Goal: Task Accomplishment & Management: Manage account settings

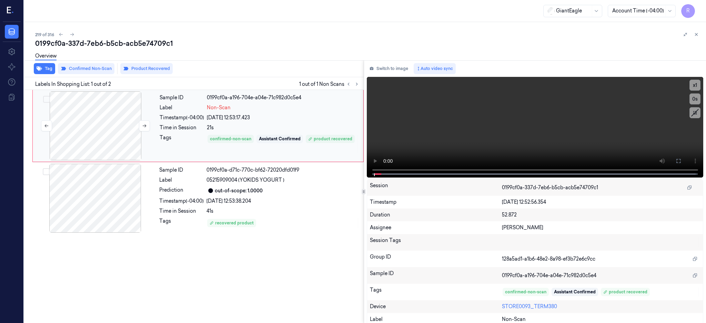
click at [92, 145] on div at bounding box center [95, 125] width 123 height 69
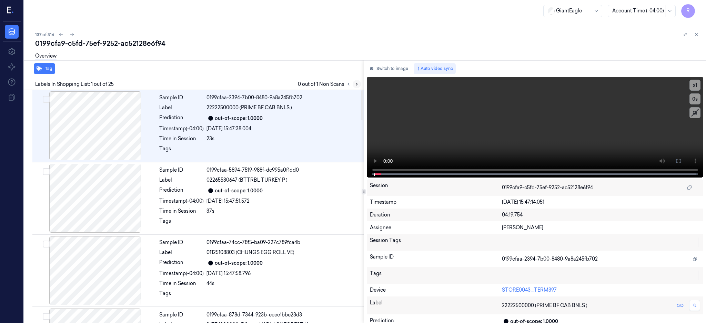
click at [359, 82] on icon at bounding box center [356, 84] width 5 height 5
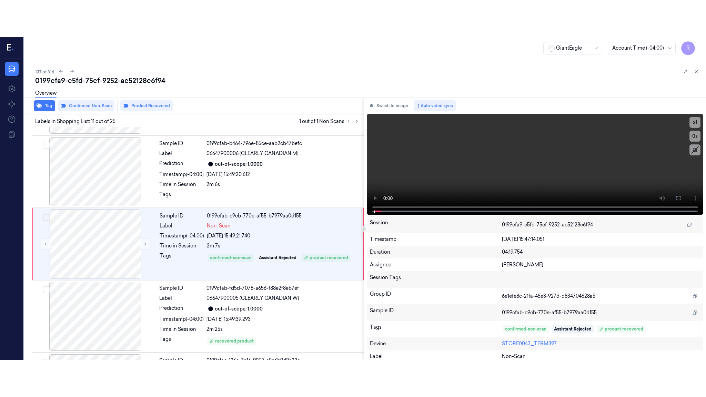
scroll to position [643, 0]
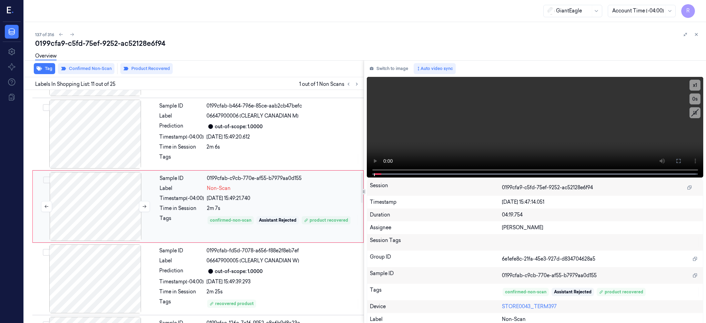
click at [101, 214] on div at bounding box center [95, 206] width 123 height 69
click at [91, 216] on div at bounding box center [95, 206] width 123 height 69
click at [113, 204] on div at bounding box center [95, 206] width 123 height 69
click at [681, 158] on icon at bounding box center [679, 161] width 6 height 6
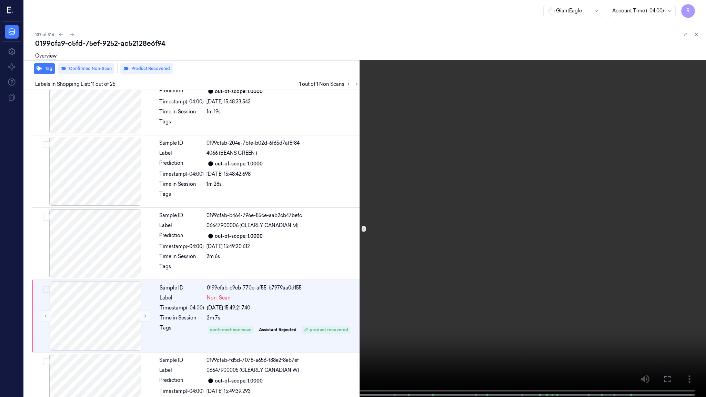
scroll to position [606, 0]
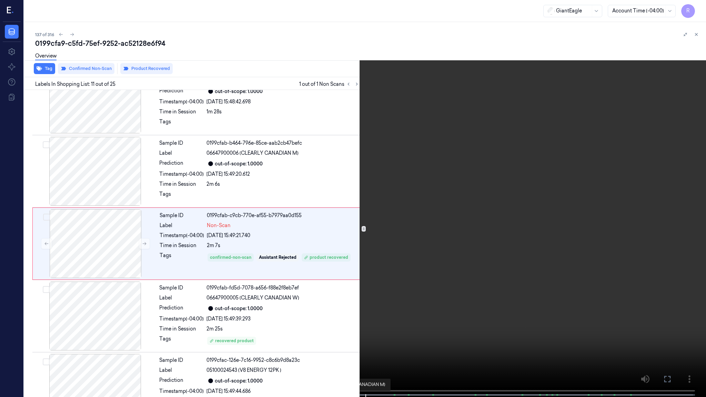
click at [345, 323] on span at bounding box center [345, 394] width 1 height 3
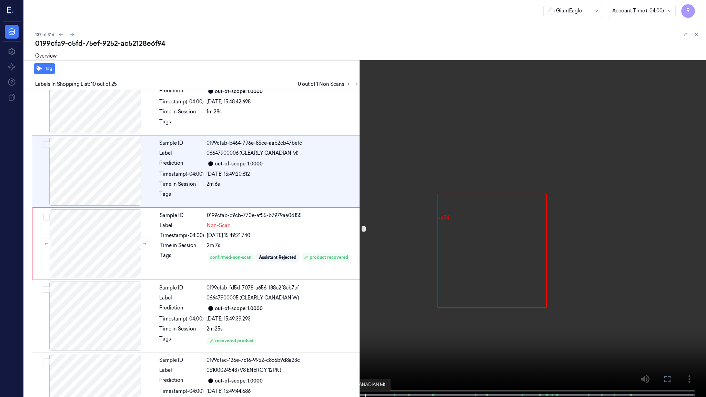
scroll to position [534, 0]
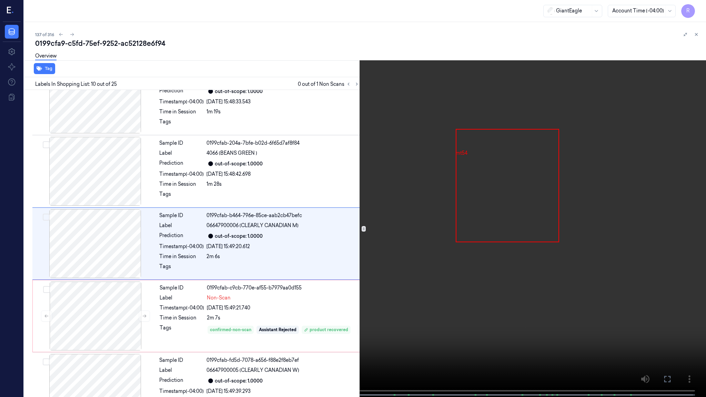
click at [402, 283] on video at bounding box center [353, 199] width 706 height 399
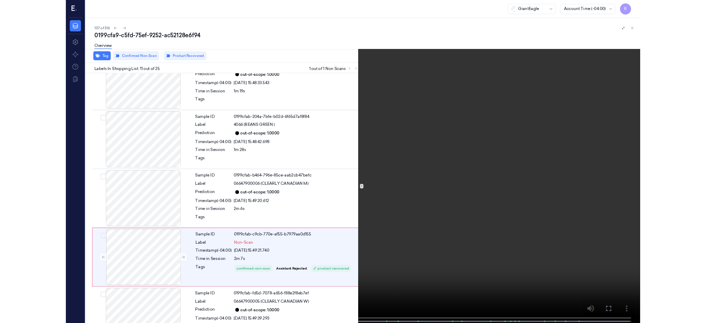
scroll to position [606, 0]
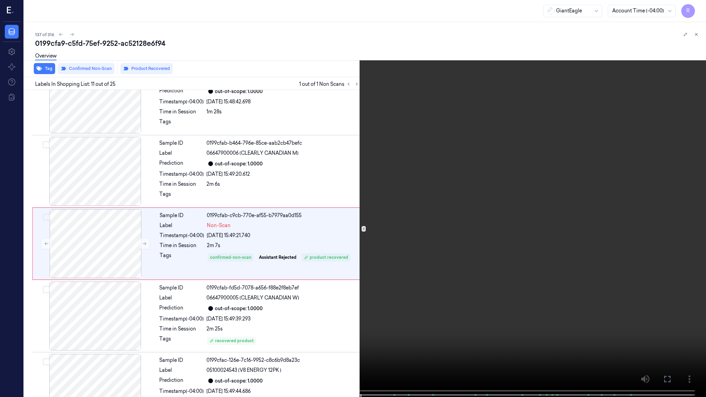
click at [339, 208] on video at bounding box center [353, 199] width 706 height 399
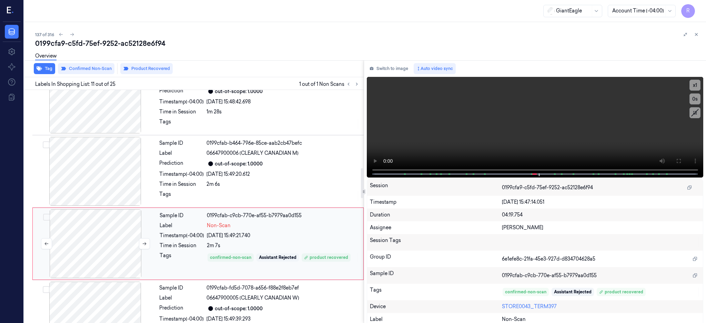
click at [134, 234] on div at bounding box center [95, 243] width 123 height 69
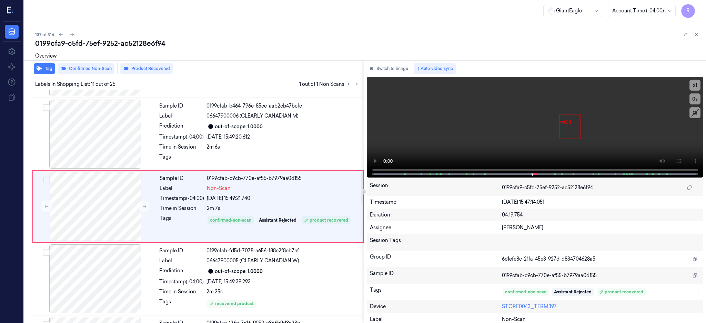
click at [101, 63] on div "Overview" at bounding box center [367, 57] width 665 height 18
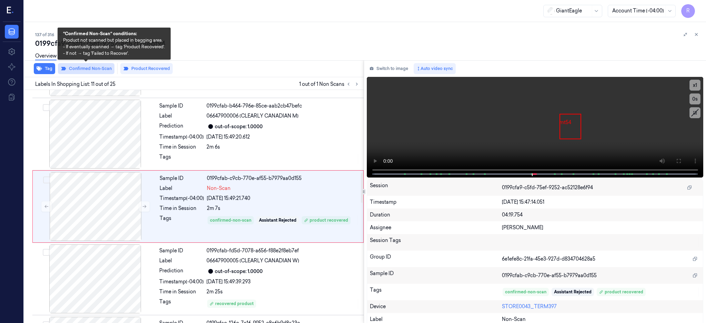
click at [102, 70] on button "Confirmed Non-Scan" at bounding box center [86, 68] width 57 height 11
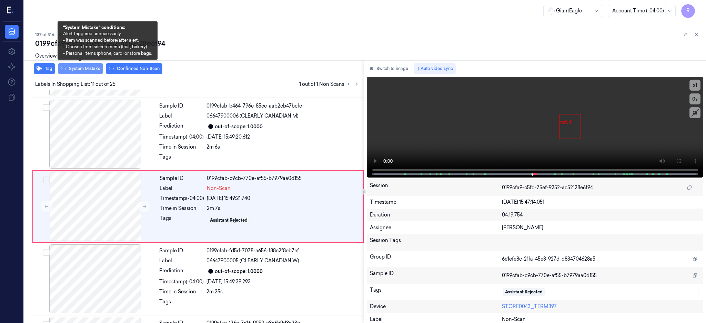
click at [84, 69] on button "System Mistake" at bounding box center [80, 68] width 45 height 11
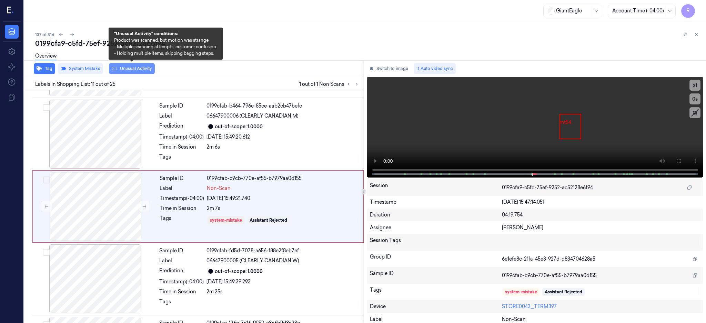
click at [132, 67] on button "Unusual Activity" at bounding box center [132, 68] width 46 height 11
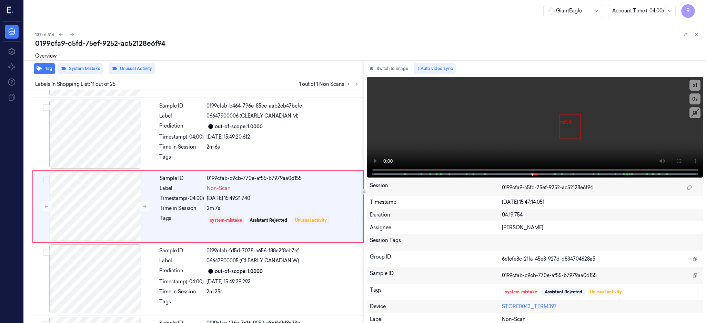
click at [109, 39] on div "0199cfa9-c5fd-75ef-9252-ac52128e6f94" at bounding box center [367, 44] width 665 height 10
copy div "9252"
click at [43, 67] on button "Tag" at bounding box center [44, 68] width 21 height 11
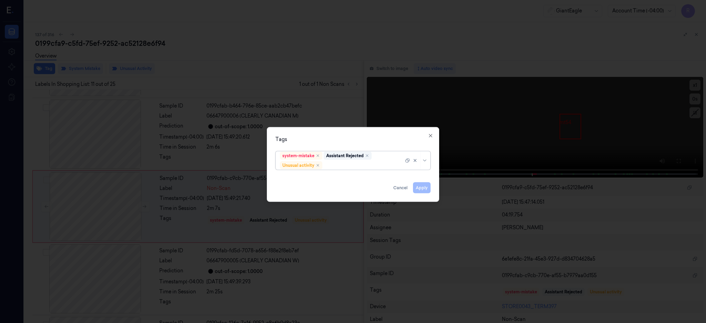
type input "b"
click at [305, 177] on div "Bag" at bounding box center [353, 178] width 146 height 7
click at [329, 134] on div "Tags system-mistake Assistant Rejected Unusual activity Bag Apply Cancel Close" at bounding box center [353, 164] width 172 height 75
click at [335, 164] on div "Bag" at bounding box center [333, 165] width 18 height 8
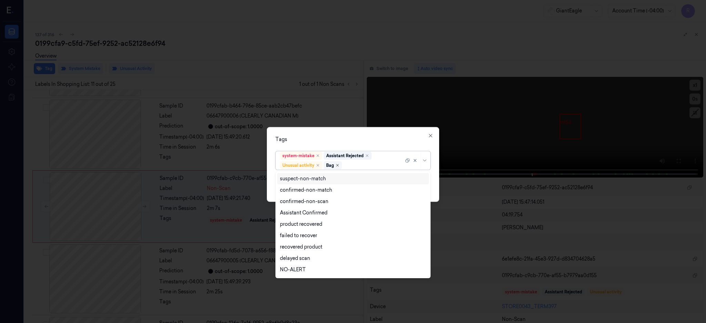
click at [340, 166] on icon "Remove ,Bag" at bounding box center [337, 165] width 4 height 4
click at [333, 164] on div at bounding box center [364, 165] width 80 height 7
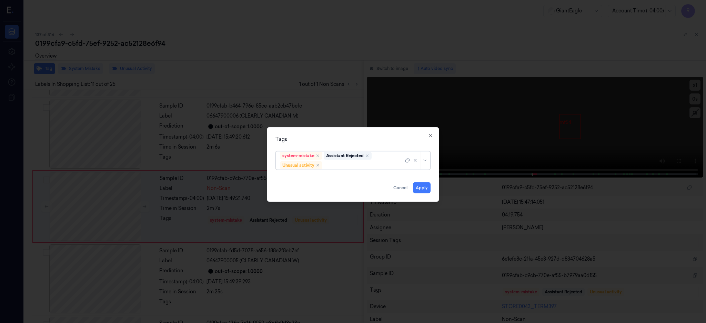
type input "b"
click at [290, 175] on div "Bag" at bounding box center [353, 178] width 146 height 7
click at [324, 133] on div "Tags system-mistake Assistant Rejected Unusual activity Bag Apply Cancel Close" at bounding box center [353, 164] width 172 height 75
click at [420, 189] on button "Apply" at bounding box center [422, 187] width 18 height 11
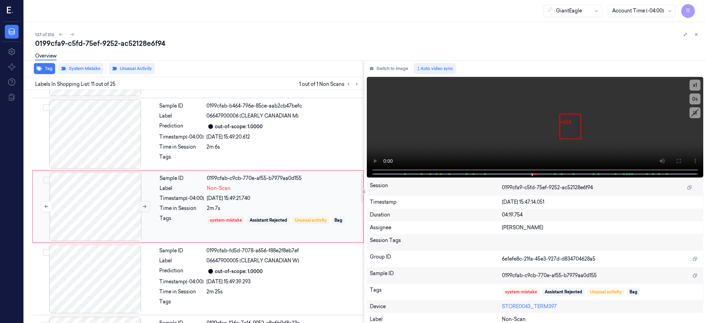
click at [147, 205] on icon at bounding box center [144, 206] width 5 height 5
click at [43, 69] on button "Tag" at bounding box center [44, 68] width 21 height 11
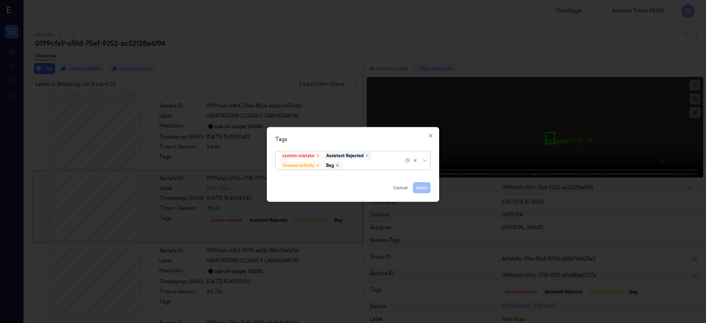
click at [337, 166] on icon "Remove ,Bag" at bounding box center [337, 165] width 4 height 4
click at [427, 187] on button "Apply" at bounding box center [422, 187] width 18 height 11
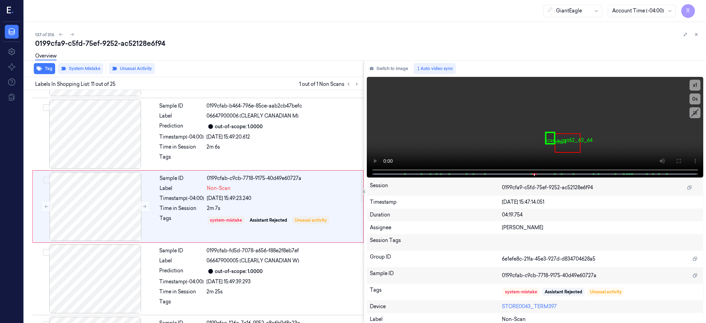
click at [137, 42] on div "0199cfa9-c5fd-75ef-9252-ac52128e6f94" at bounding box center [367, 44] width 665 height 10
copy div "ac52128e6f94"
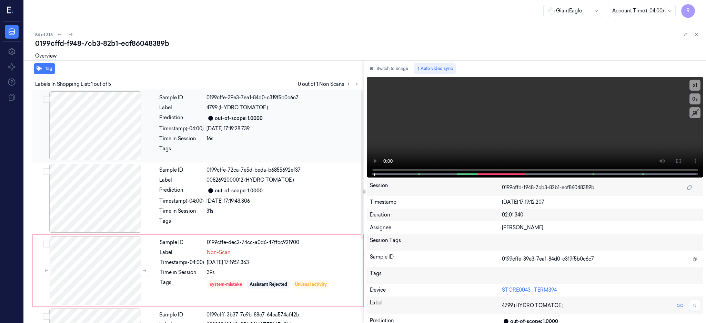
click at [93, 151] on div at bounding box center [95, 125] width 123 height 69
click at [358, 84] on icon at bounding box center [356, 84] width 1 height 2
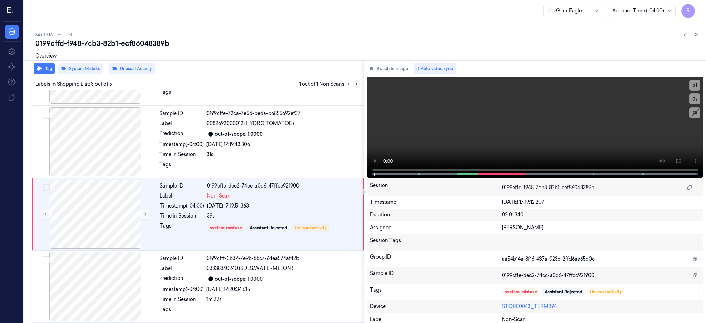
scroll to position [64, 0]
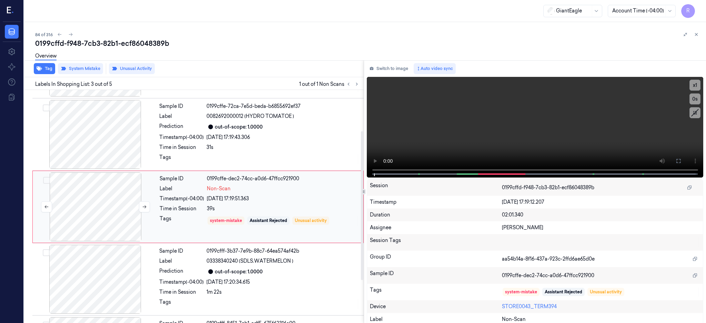
click at [76, 220] on div at bounding box center [95, 206] width 123 height 69
click at [142, 208] on icon at bounding box center [144, 206] width 5 height 5
click at [112, 132] on div at bounding box center [95, 134] width 123 height 69
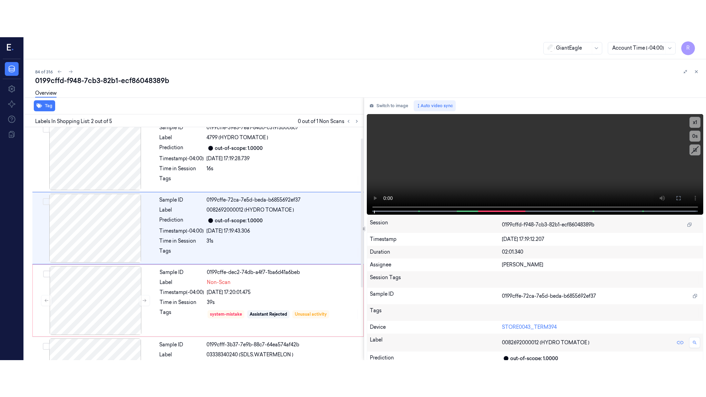
scroll to position [0, 0]
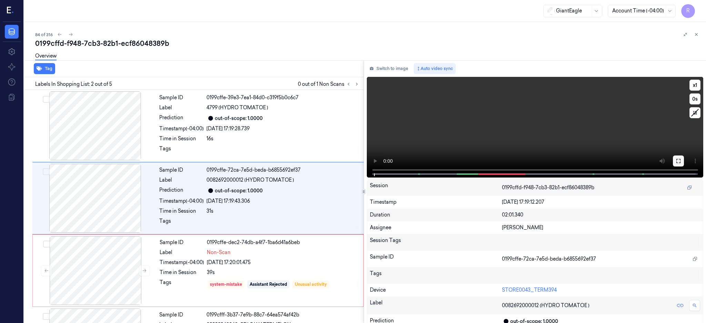
click at [684, 164] on button at bounding box center [678, 160] width 11 height 11
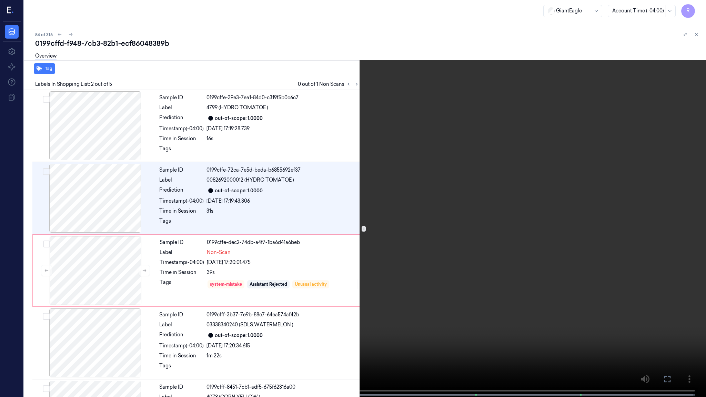
click at [361, 237] on video at bounding box center [353, 199] width 706 height 399
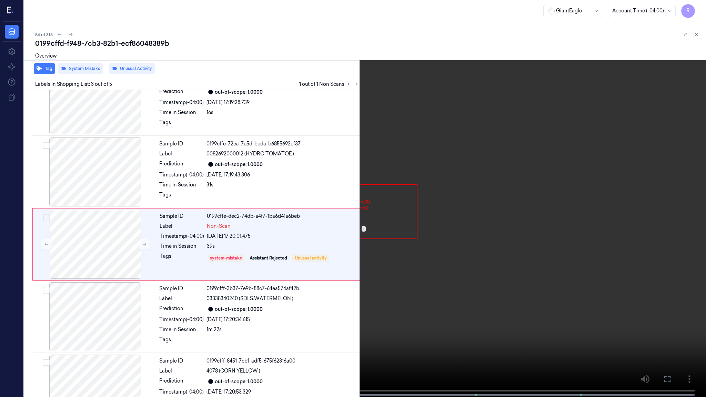
scroll to position [27, 0]
click at [288, 323] on div at bounding box center [281, 394] width 96 height 1
click at [328, 267] on video at bounding box center [353, 199] width 706 height 399
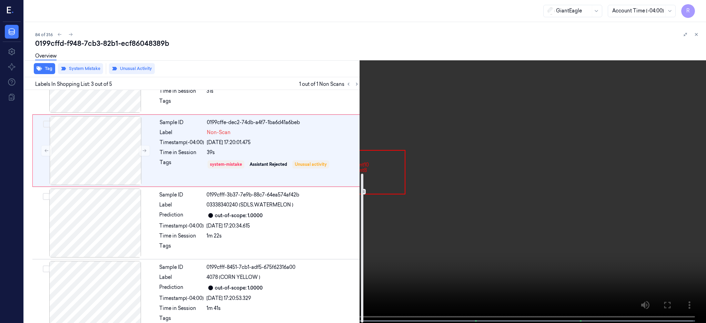
scroll to position [130, 0]
